Goal: Information Seeking & Learning: Understand process/instructions

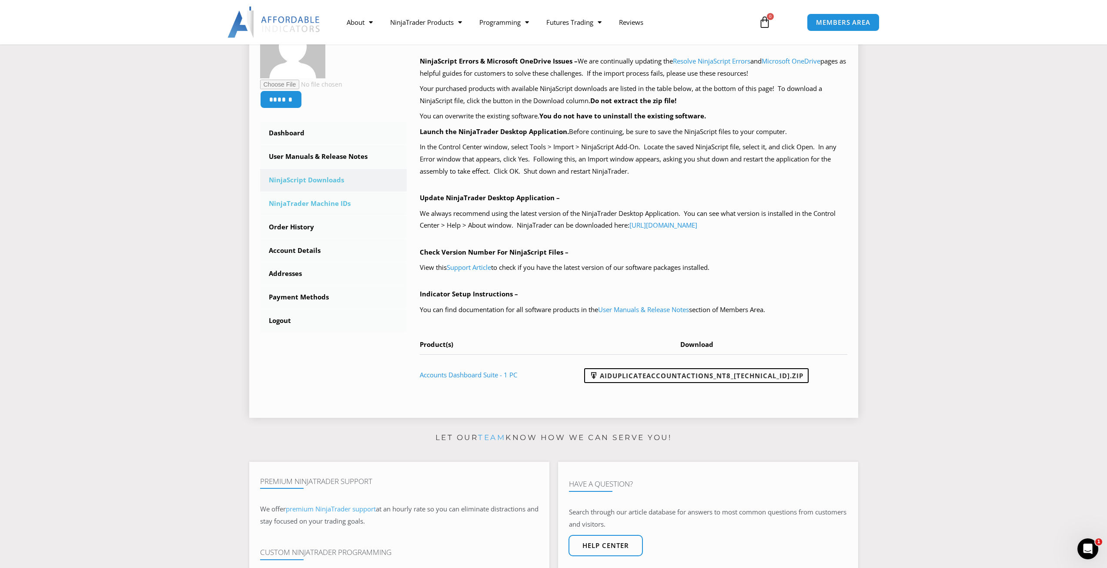
scroll to position [726, 0]
click at [616, 308] on link "User Manuals & Release Notes" at bounding box center [643, 309] width 91 height 9
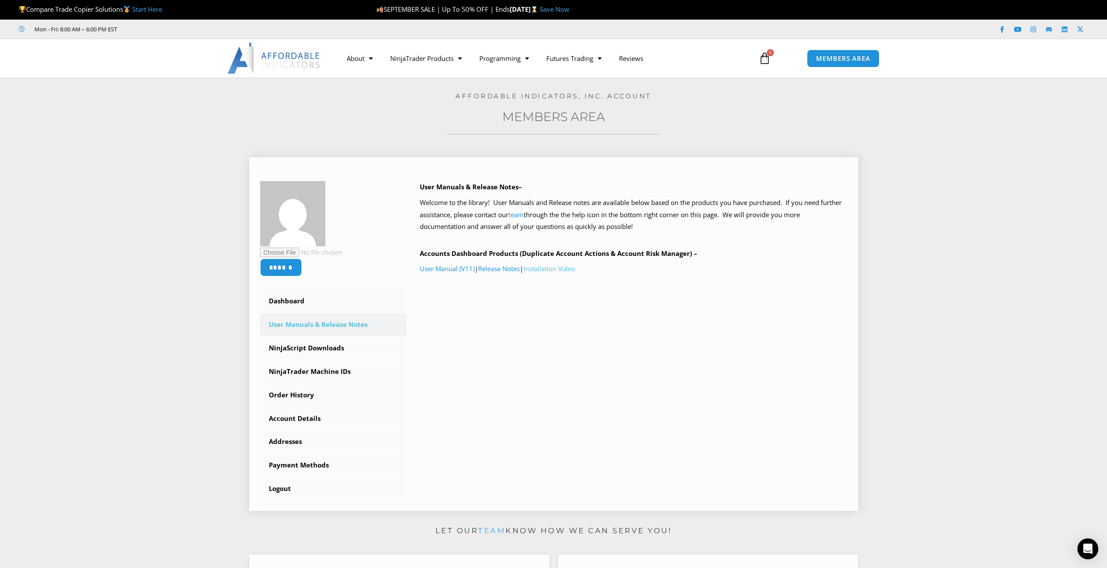
click at [548, 271] on link "Installation Video" at bounding box center [549, 268] width 52 height 9
click at [322, 374] on link "NinjaTrader Machine IDs" at bounding box center [333, 371] width 147 height 23
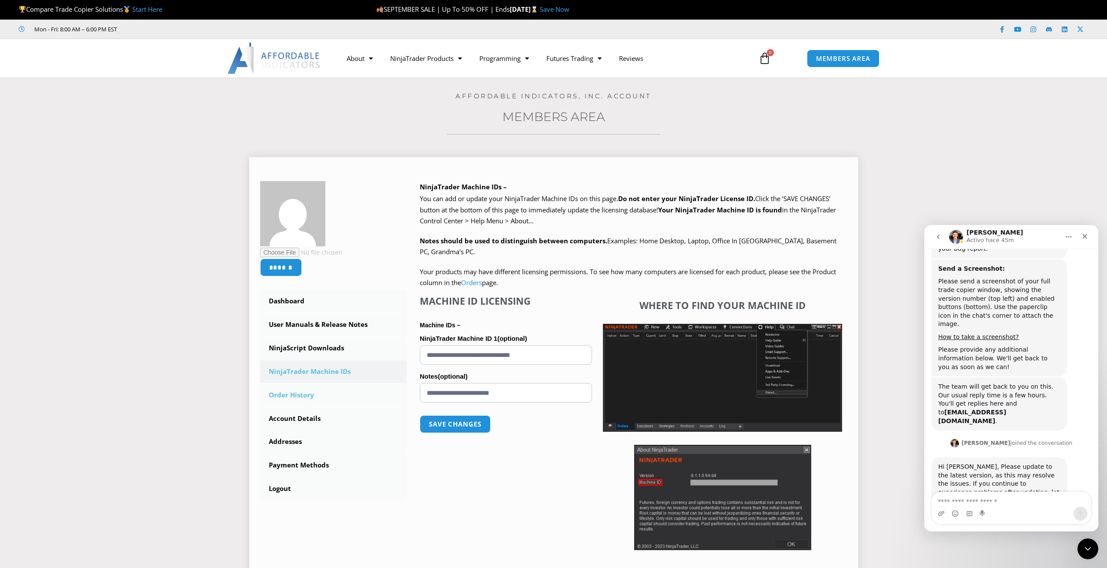
scroll to position [726, 0]
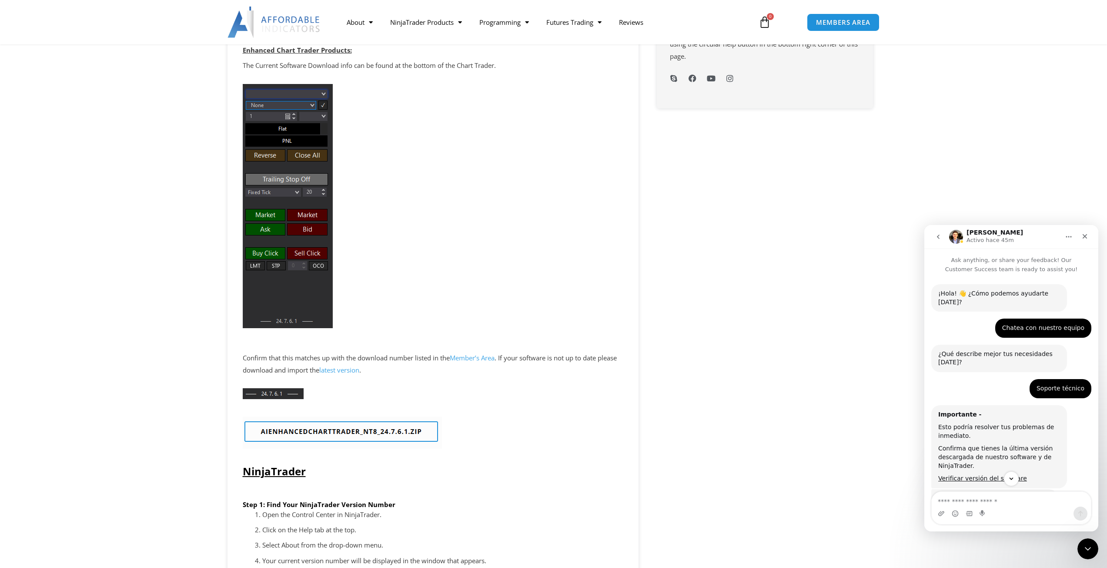
scroll to position [1, 0]
